Goal: Find specific page/section: Find specific page/section

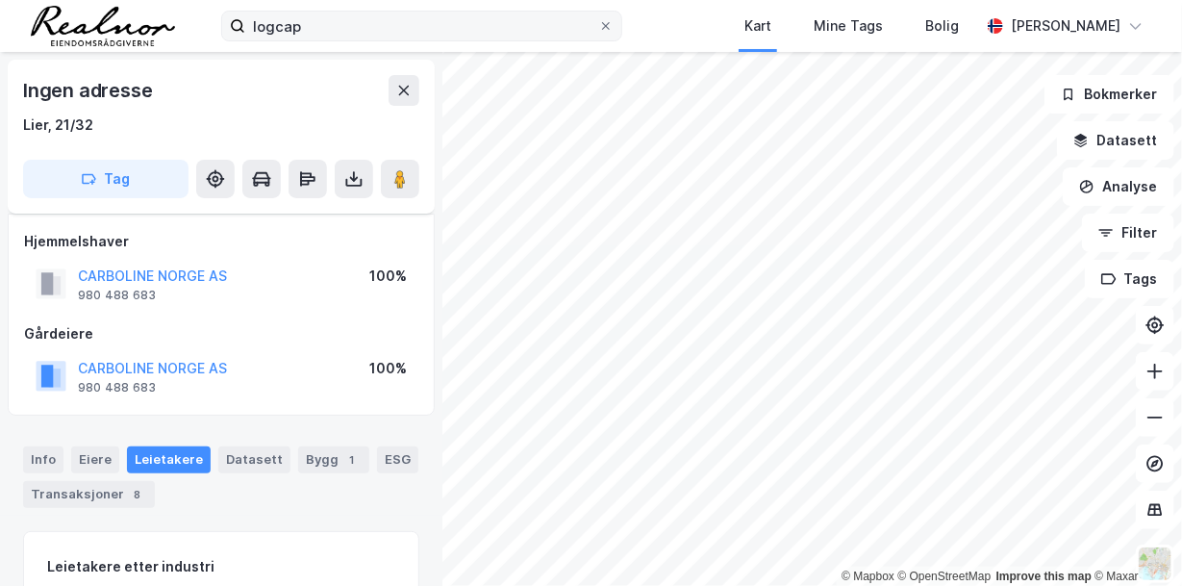
scroll to position [16, 0]
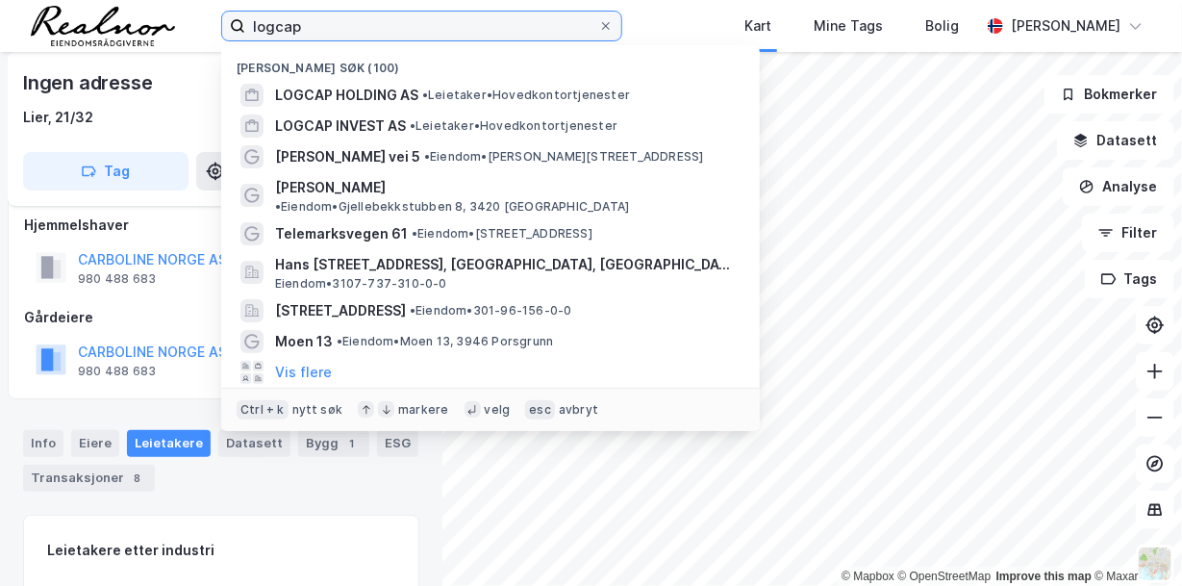
click at [354, 31] on input "logcap" at bounding box center [421, 26] width 353 height 29
drag, startPoint x: 348, startPoint y: 31, endPoint x: 216, endPoint y: 25, distance: 132.9
click at [216, 25] on div "logcap Nylige søk (100) LOGCAP HOLDING AS • Leietaker • Hovedkontortjenester LO…" at bounding box center [591, 26] width 1182 height 52
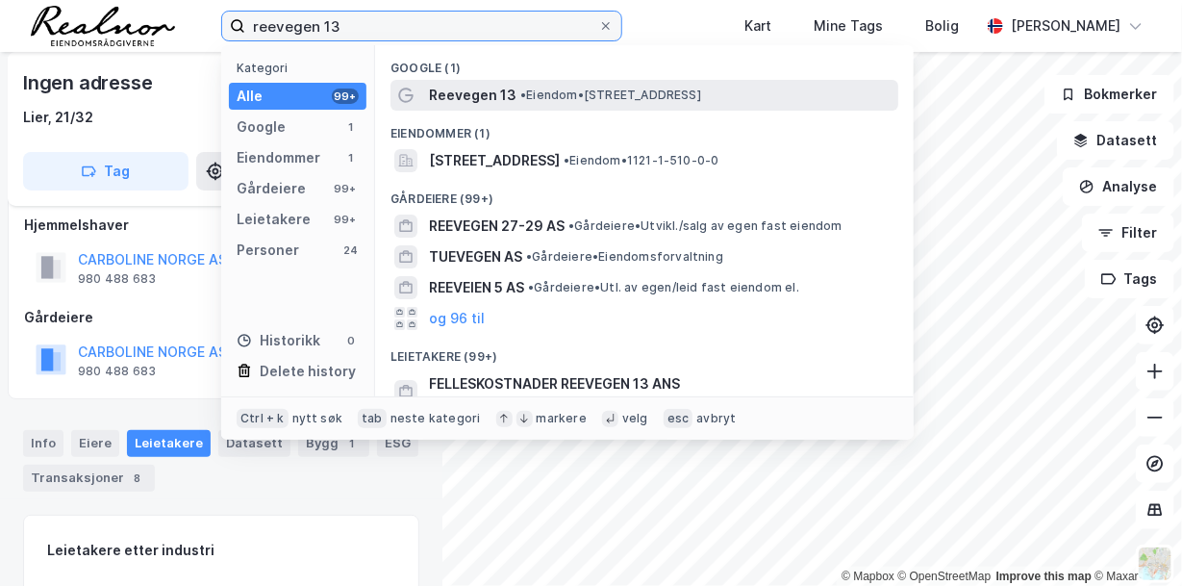
type input "reevegen 13"
click at [533, 89] on span "• Eiendom • Reevegen 13, 4340 Bryne" at bounding box center [611, 95] width 181 height 15
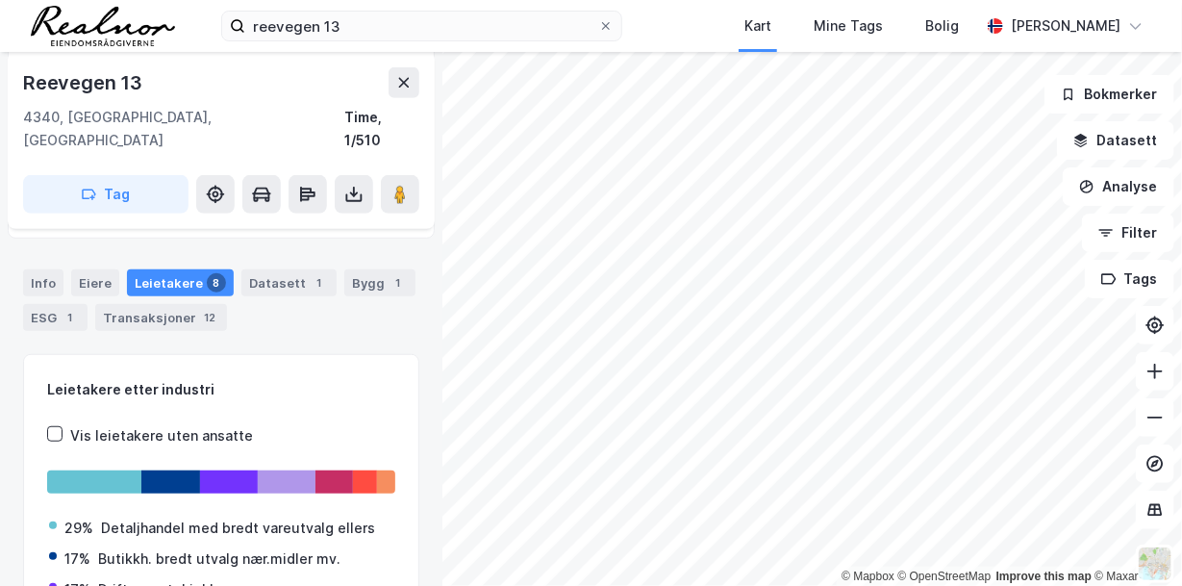
scroll to position [306, 0]
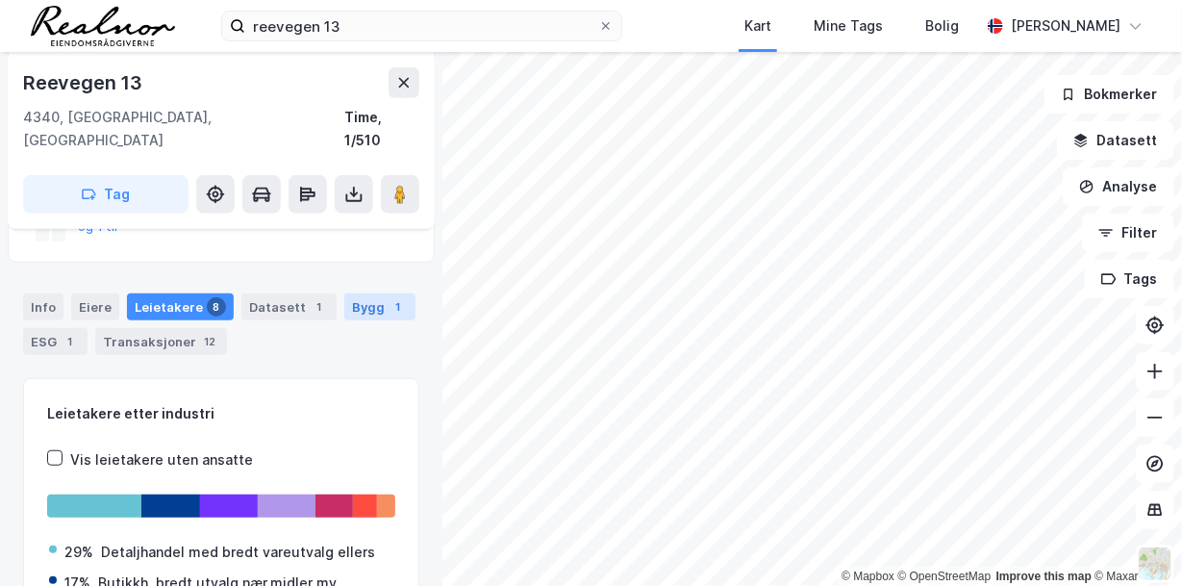
click at [355, 293] on div "Bygg 1" at bounding box center [379, 306] width 71 height 27
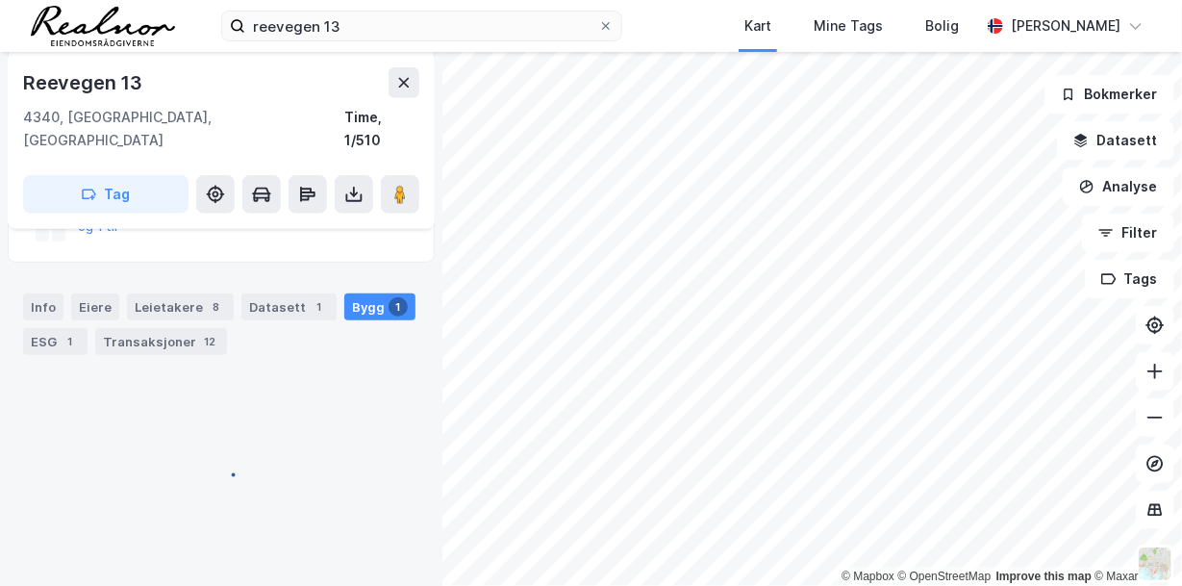
scroll to position [306, 0]
